Goal: Task Accomplishment & Management: Manage account settings

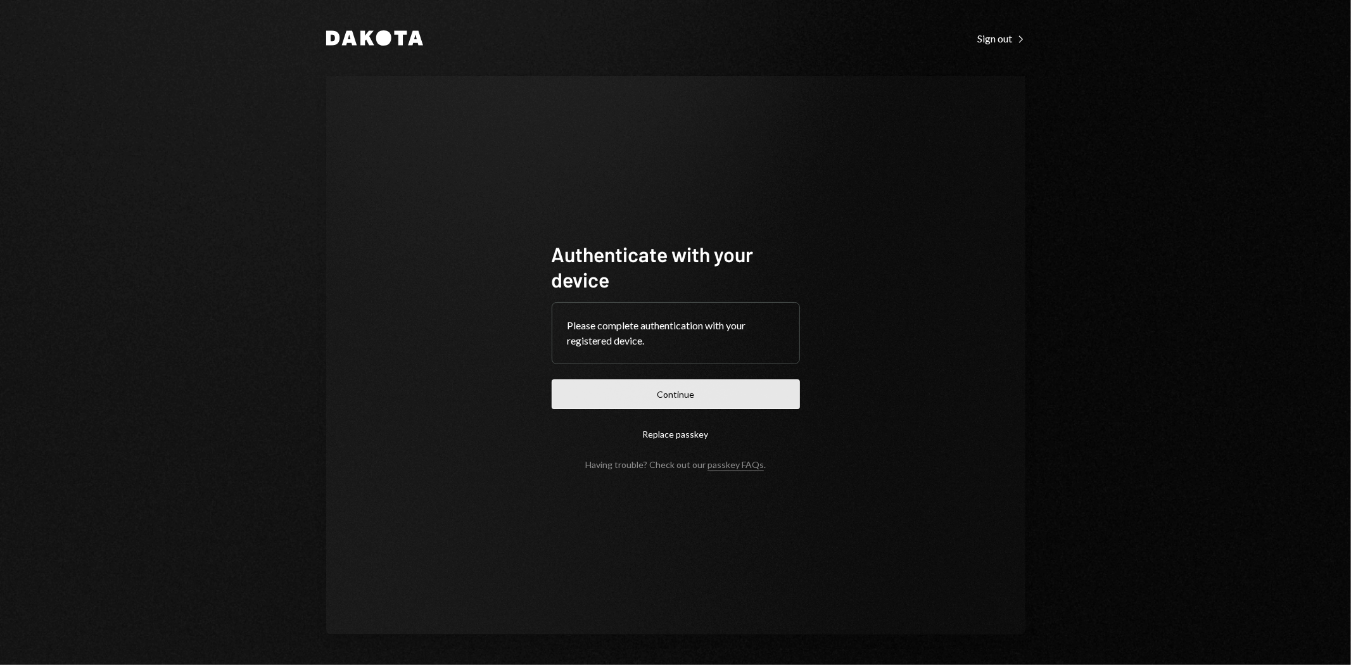
click at [670, 396] on button "Continue" at bounding box center [676, 394] width 248 height 30
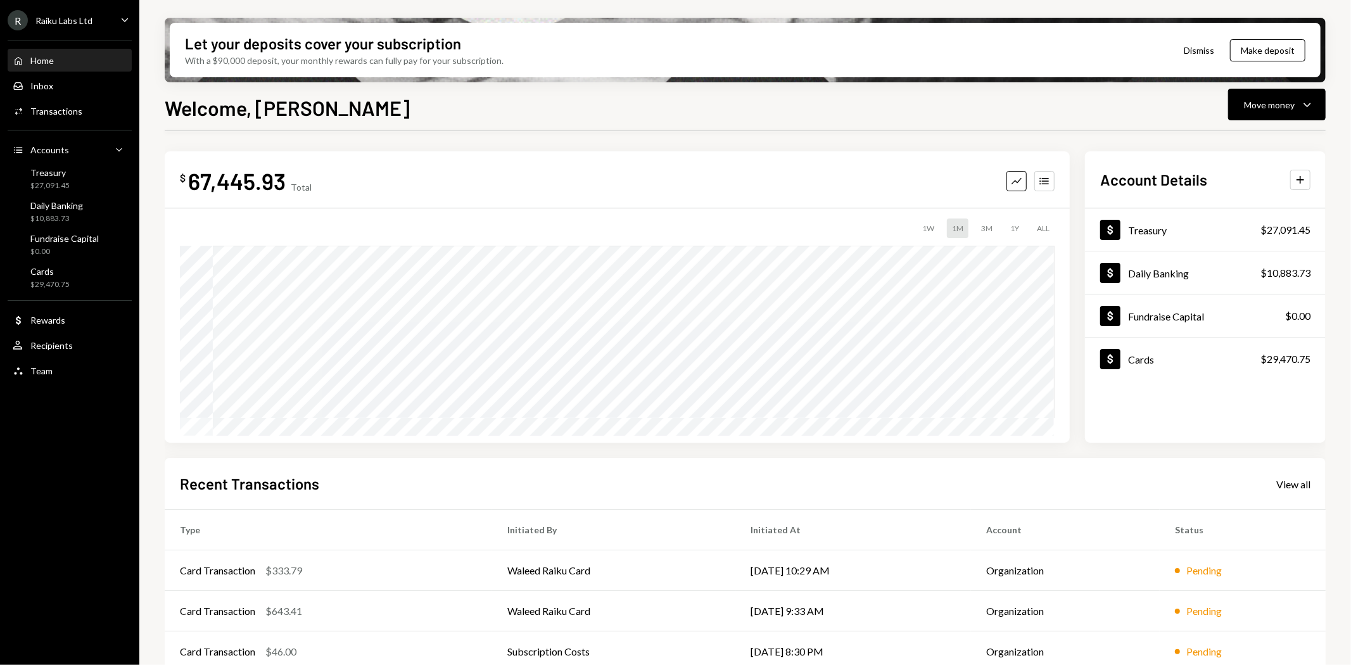
scroll to position [98, 0]
click at [55, 25] on div "Raiku Labs Ltd" at bounding box center [63, 20] width 57 height 11
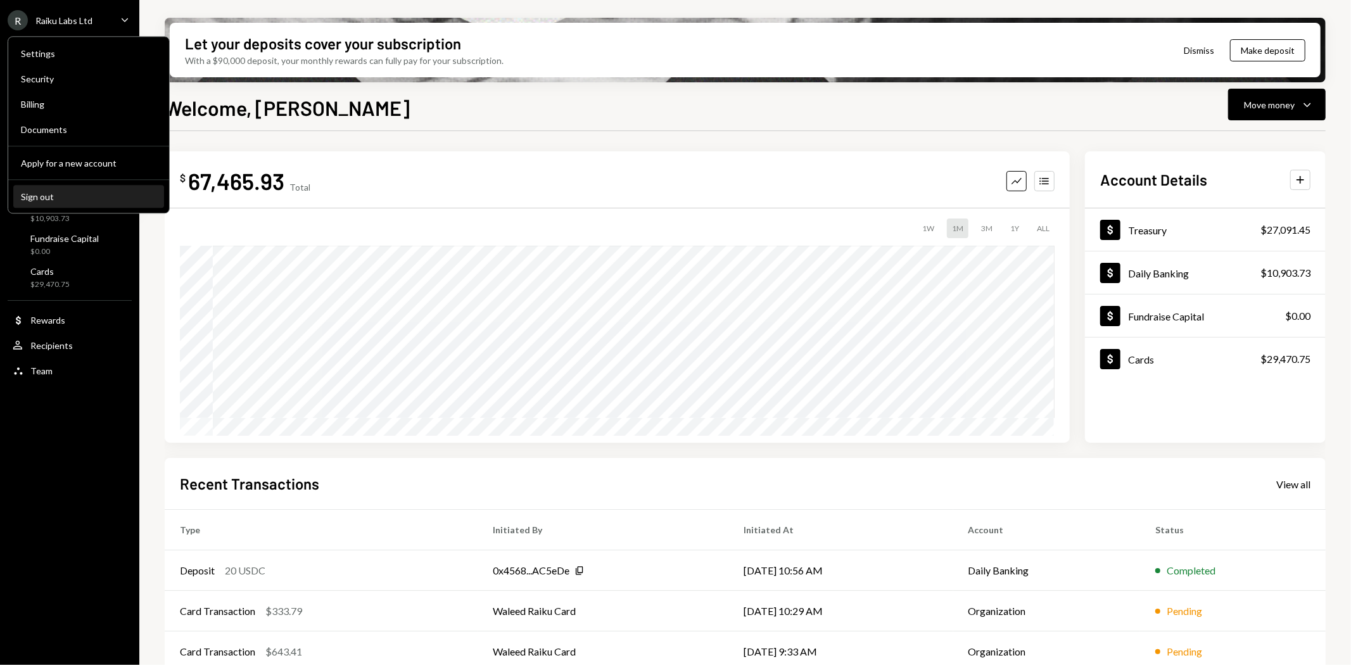
click at [44, 193] on div "Sign out" at bounding box center [89, 196] width 136 height 11
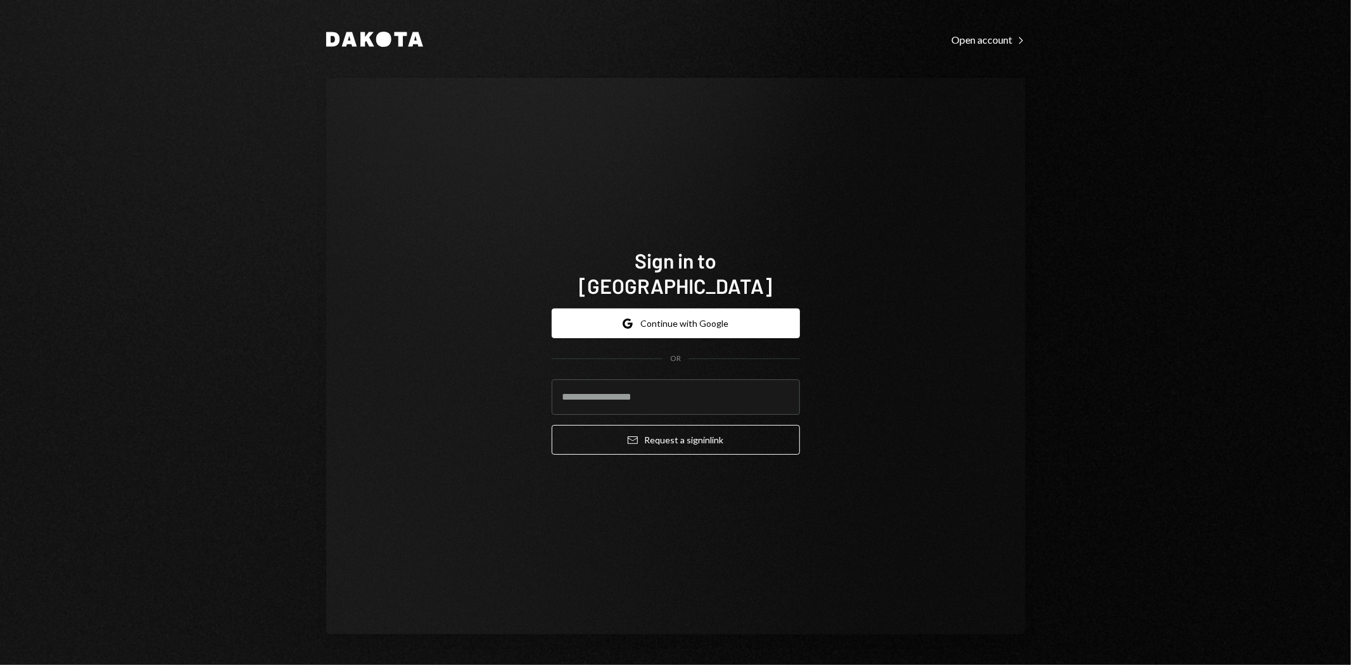
type input "**********"
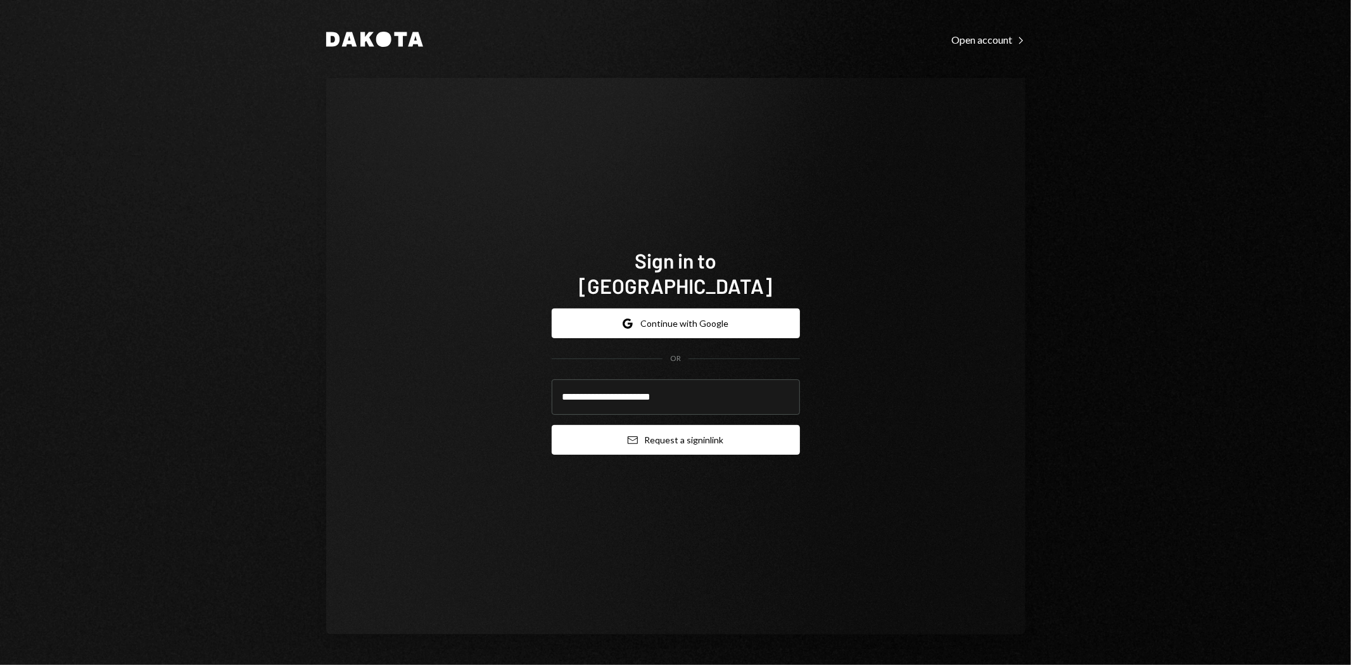
click at [690, 431] on button "Email Request a sign in link" at bounding box center [676, 440] width 248 height 30
